Goal: Obtain resource: Download file/media

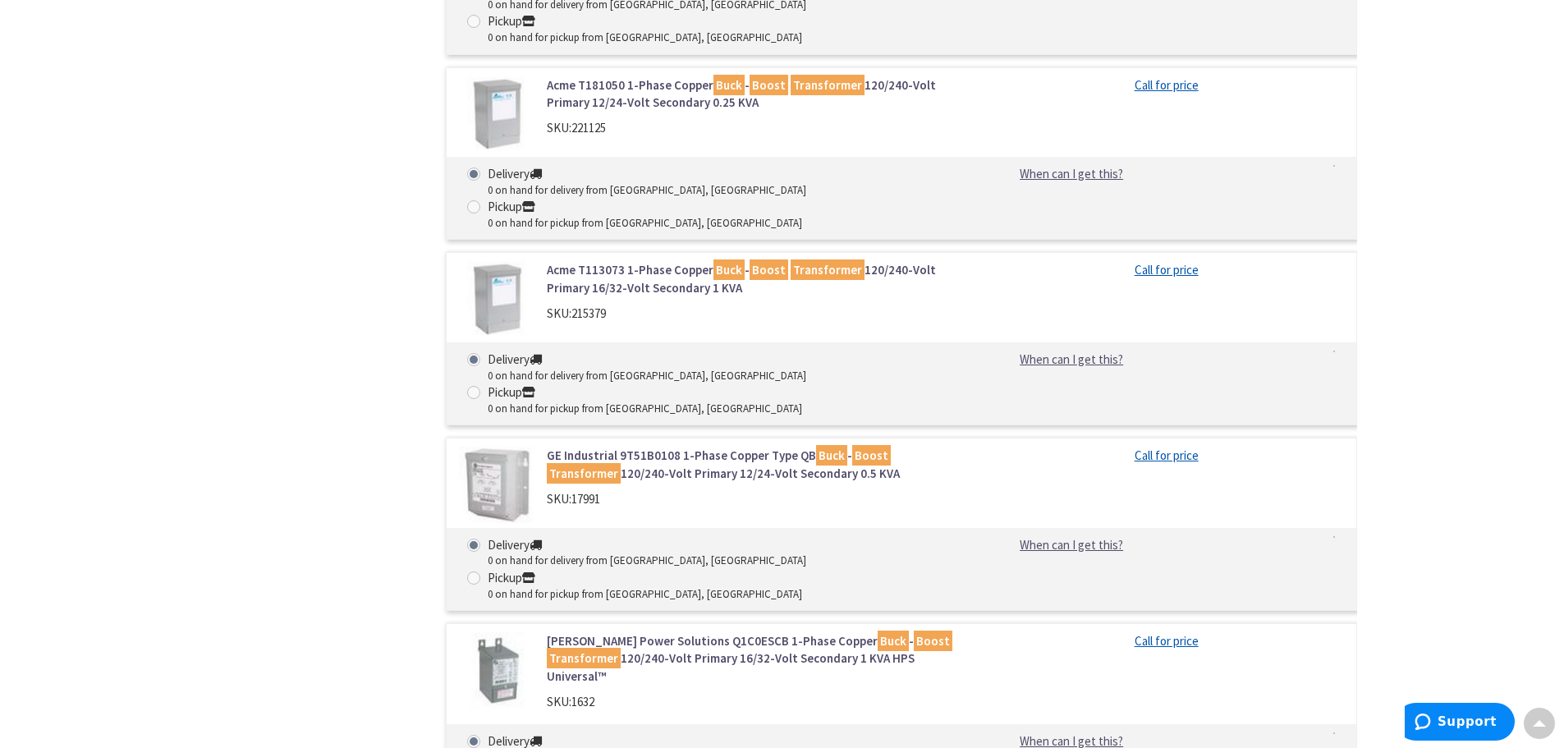
scroll to position [2060, 0]
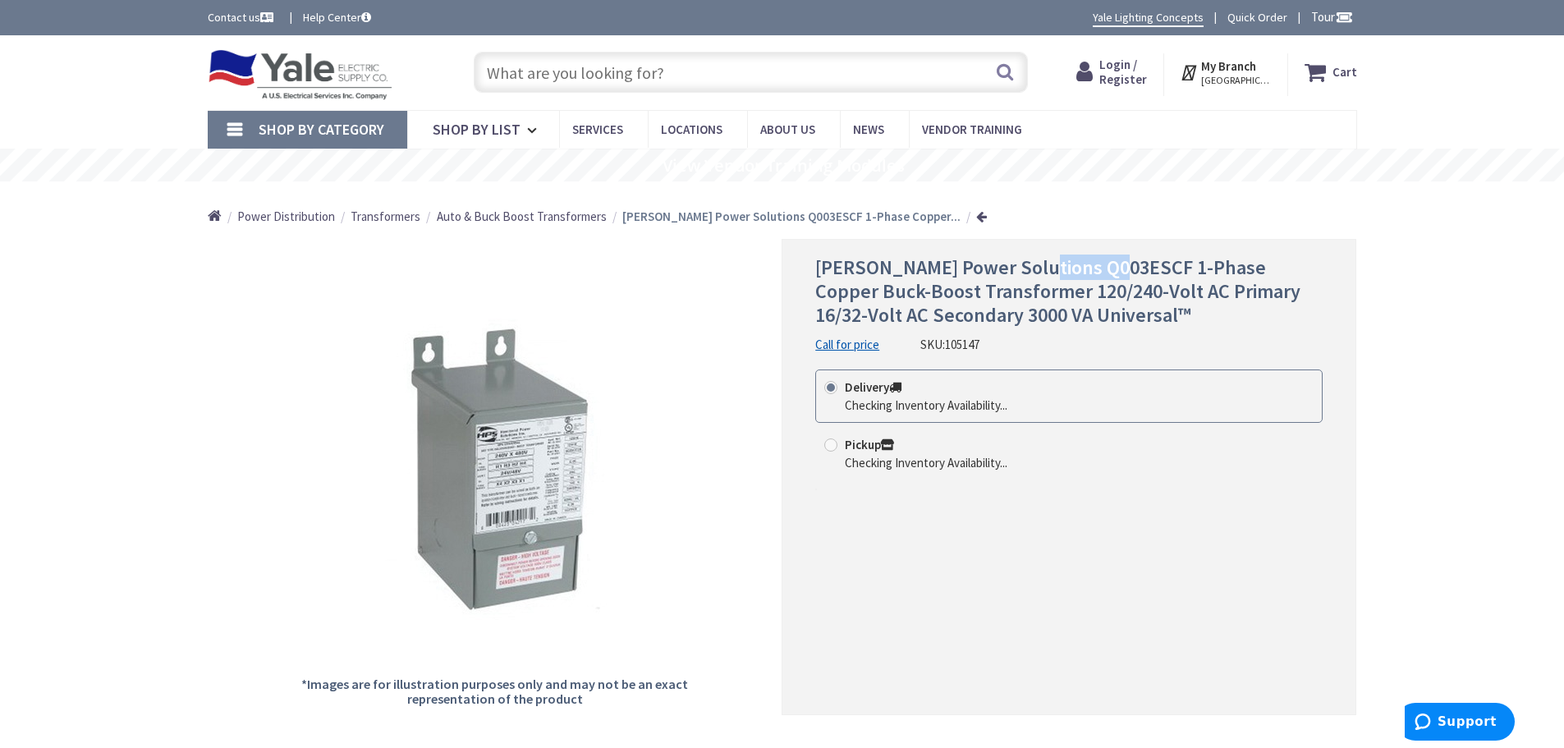
drag, startPoint x: 1135, startPoint y: 263, endPoint x: 1054, endPoint y: 274, distance: 82.1
click at [1054, 274] on span "Hammond Power Solutions Q003ESCF 1-Phase Copper Buck-Boost Transformer 120/240-…" at bounding box center [1057, 291] width 485 height 73
copy span "Q003ESCF"
click at [801, 496] on div "Hammond Power Solutions Q003ESCF 1-Phase Copper Buck-Boost Transformer 120/240-…" at bounding box center [1069, 476] width 575 height 475
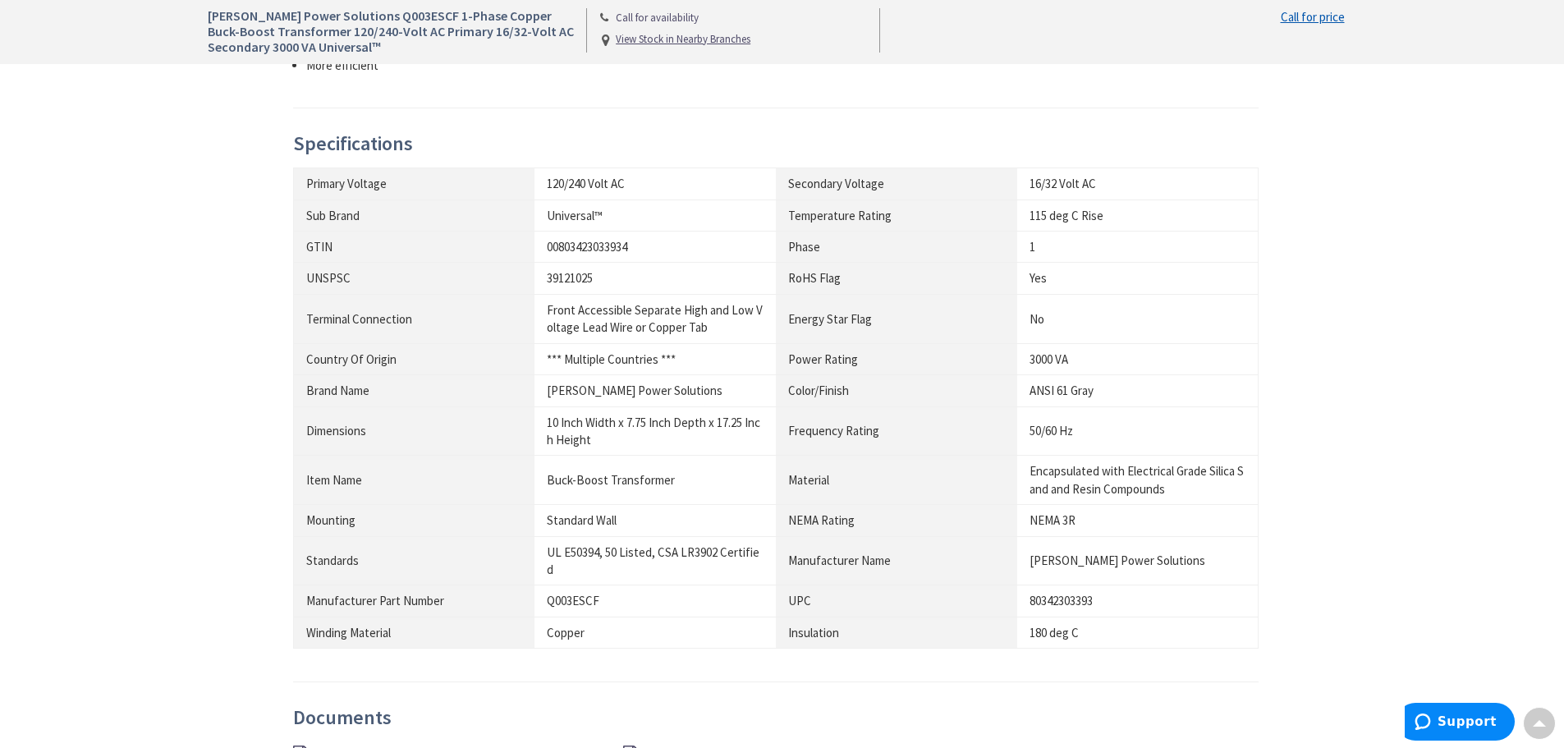
scroll to position [1232, 0]
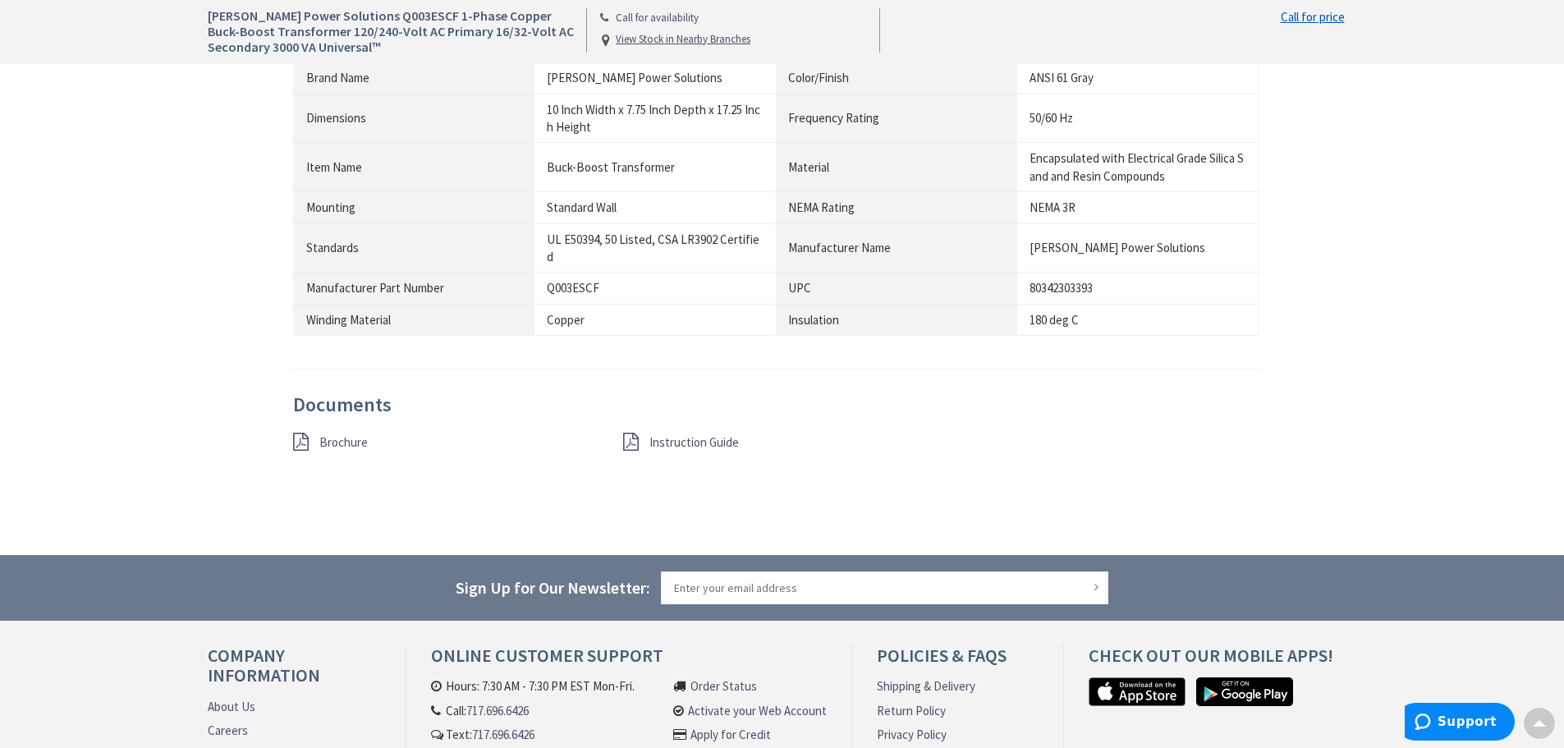
click at [321, 445] on span "Brochure" at bounding box center [343, 442] width 48 height 16
